Goal: Transaction & Acquisition: Purchase product/service

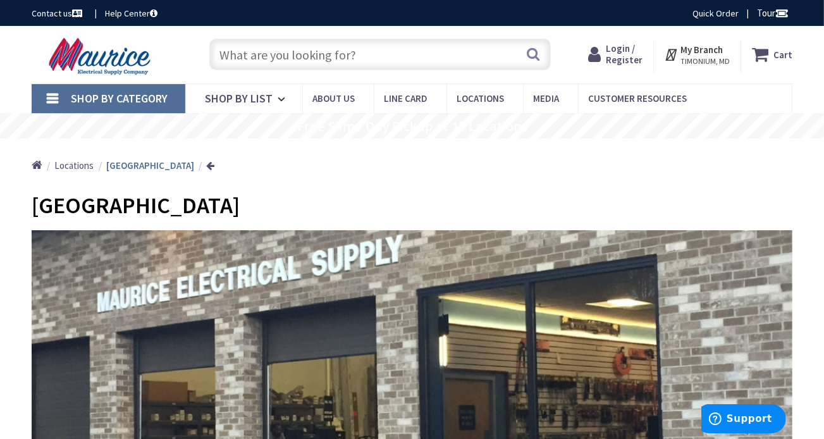
click at [362, 54] on input "text" at bounding box center [380, 55] width 342 height 32
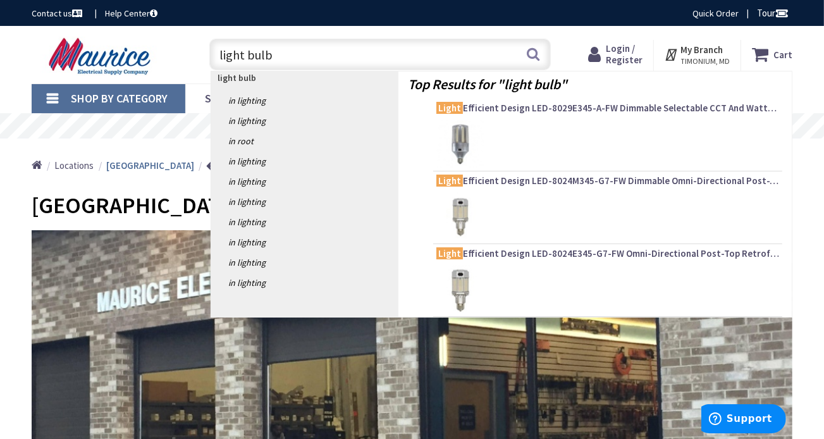
type input "light bulbs"
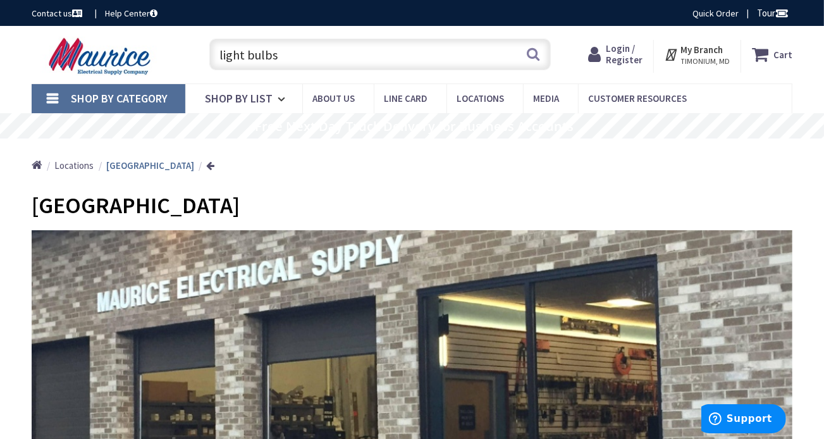
click at [362, 54] on input "light bulbs" at bounding box center [380, 55] width 342 height 32
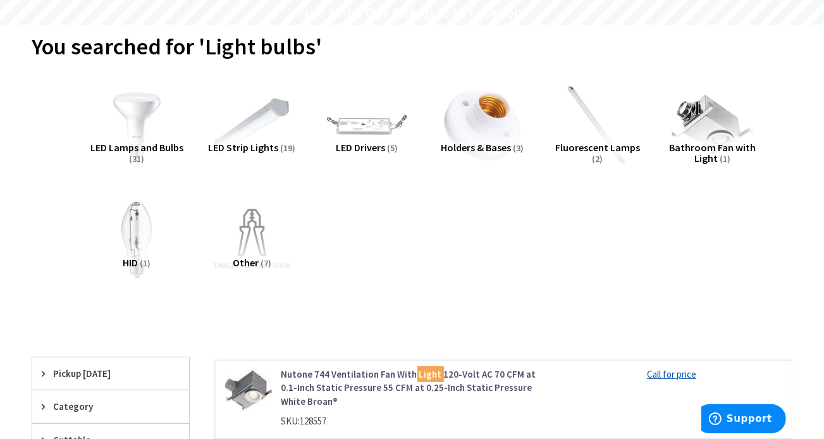
scroll to position [126, 0]
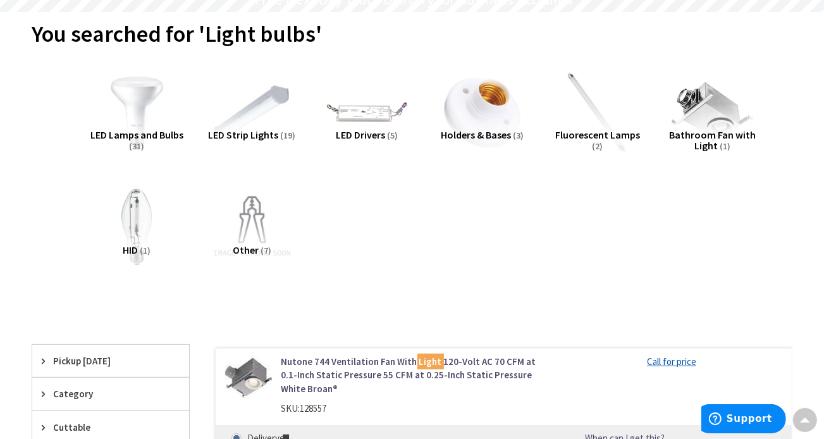
click at [134, 127] on img at bounding box center [137, 112] width 94 height 94
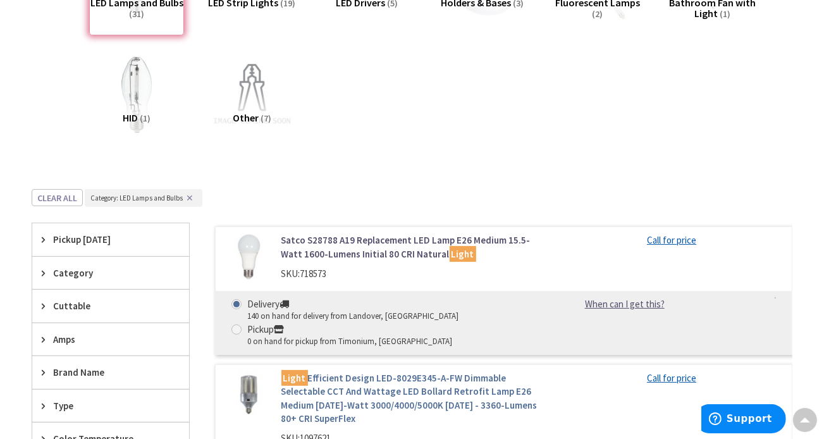
scroll to position [257, 0]
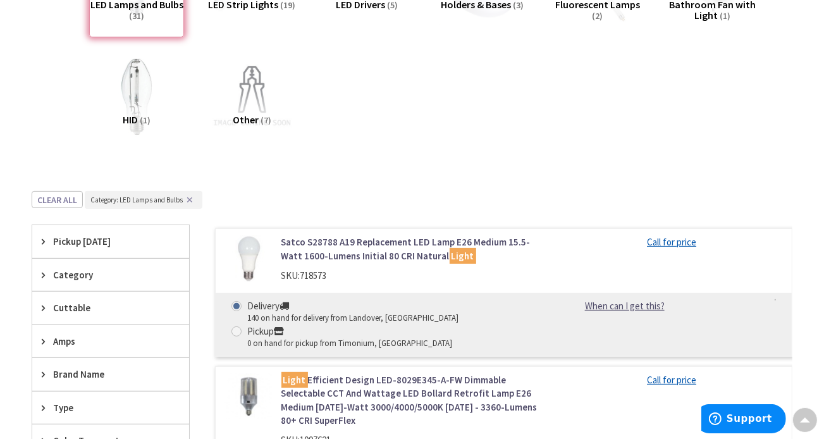
click at [323, 243] on link "Satco S28788 A19 Replacement LED Lamp E26 Medium 15.5-Watt 1600-Lumens Initial …" at bounding box center [411, 248] width 261 height 27
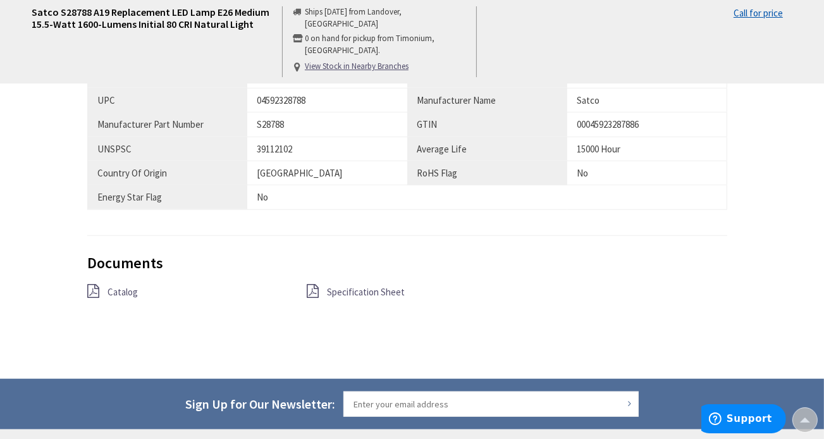
scroll to position [1012, 0]
